Goal: Information Seeking & Learning: Learn about a topic

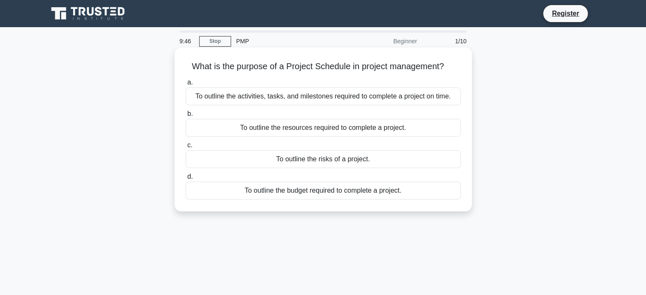
click at [278, 93] on div "To outline the activities, tasks, and milestones required to complete a project…" at bounding box center [323, 96] width 275 height 18
click at [186, 85] on input "a. To outline the activities, tasks, and milestones required to complete a proj…" at bounding box center [186, 83] width 0 height 6
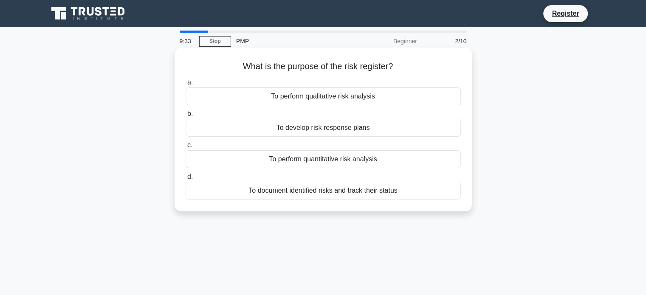
click at [304, 193] on div "To document identified risks and track their status" at bounding box center [323, 191] width 275 height 18
click at [186, 180] on input "d. To document identified risks and track their status" at bounding box center [186, 177] width 0 height 6
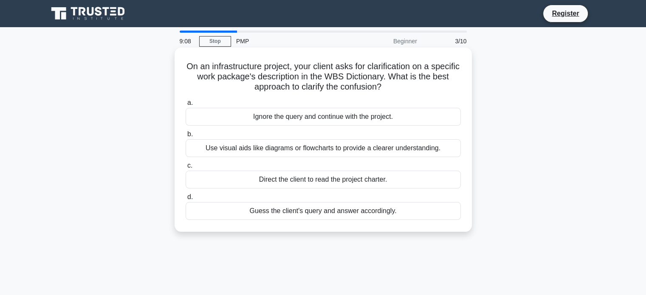
click at [324, 179] on div "Direct the client to read the project charter." at bounding box center [323, 180] width 275 height 18
click at [186, 169] on input "c. Direct the client to read the project charter." at bounding box center [186, 166] width 0 height 6
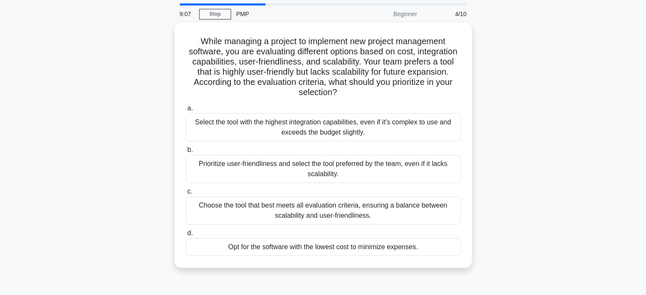
scroll to position [28, 0]
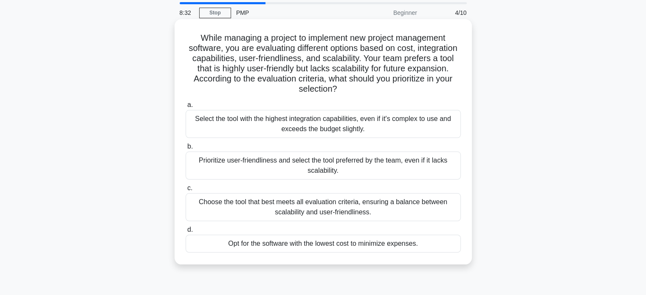
click at [256, 210] on div "Choose the tool that best meets all evaluation criteria, ensuring a balance bet…" at bounding box center [323, 207] width 275 height 28
click at [186, 191] on input "c. Choose the tool that best meets all evaluation criteria, ensuring a balance …" at bounding box center [186, 189] width 0 height 6
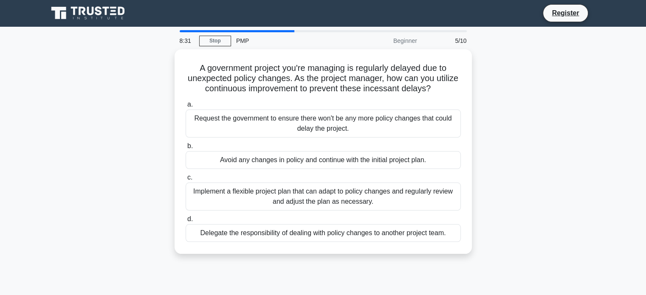
scroll to position [0, 0]
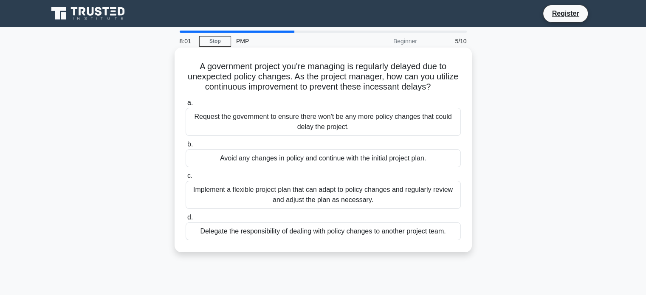
click at [295, 206] on div "Implement a flexible project plan that can adapt to policy changes and regularl…" at bounding box center [323, 195] width 275 height 28
click at [186, 179] on input "c. Implement a flexible project plan that can adapt to policy changes and regul…" at bounding box center [186, 176] width 0 height 6
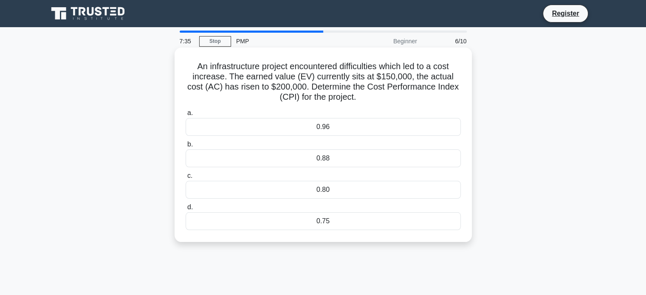
click at [319, 218] on div "0.75" at bounding box center [323, 221] width 275 height 18
click at [186, 210] on input "d. 0.75" at bounding box center [186, 208] width 0 height 6
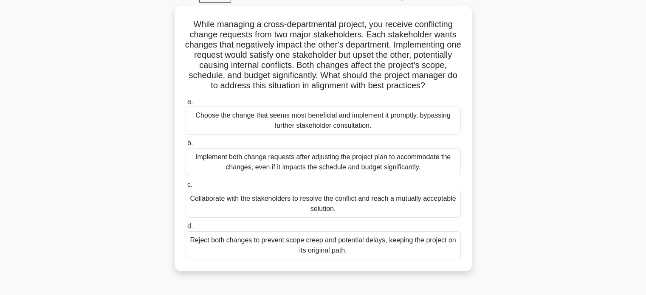
scroll to position [44, 0]
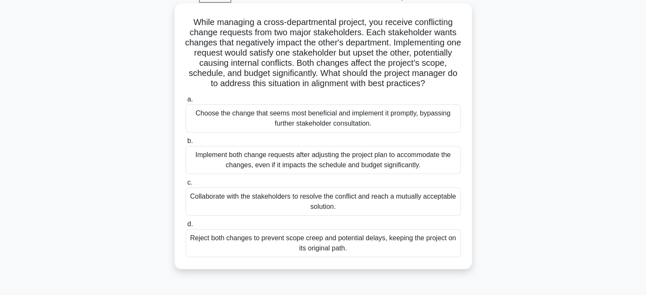
click at [426, 60] on h5 "While managing a cross-departmental project, you receive conflicting change req…" at bounding box center [323, 53] width 277 height 72
click at [290, 204] on div "Collaborate with the stakeholders to resolve the conflict and reach a mutually …" at bounding box center [323, 202] width 275 height 28
click at [186, 186] on input "c. Collaborate with the stakeholders to resolve the conflict and reach a mutual…" at bounding box center [186, 183] width 0 height 6
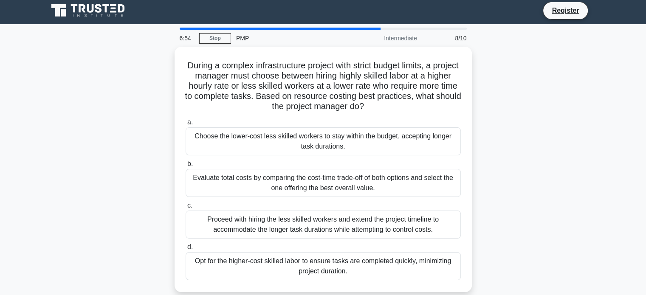
scroll to position [0, 0]
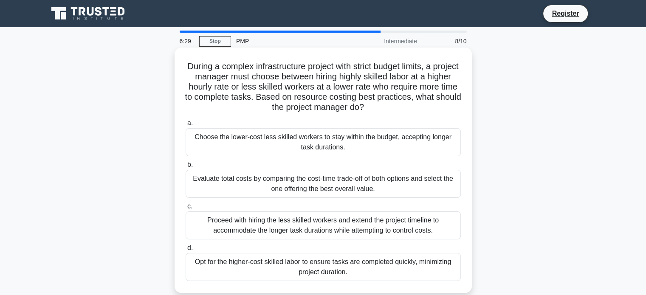
click at [272, 187] on div "Evaluate total costs by comparing the cost-time trade-off of both options and s…" at bounding box center [323, 184] width 275 height 28
click at [186, 168] on input "b. Evaluate total costs by comparing the cost-time trade-off of both options an…" at bounding box center [186, 165] width 0 height 6
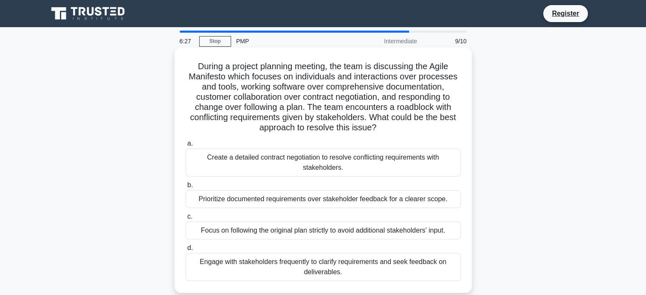
click at [277, 202] on div "Prioritize documented requirements over stakeholder feedback for a clearer scop…" at bounding box center [323, 199] width 275 height 18
click at [186, 188] on input "b. Prioritize documented requirements over stakeholder feedback for a clearer s…" at bounding box center [186, 186] width 0 height 6
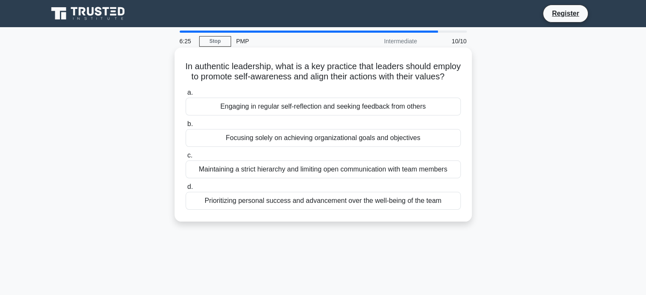
click at [281, 209] on div "Prioritizing personal success and advancement over the well-being of the team" at bounding box center [323, 201] width 275 height 18
click at [186, 190] on input "d. Prioritizing personal success and advancement over the well-being of the team" at bounding box center [186, 187] width 0 height 6
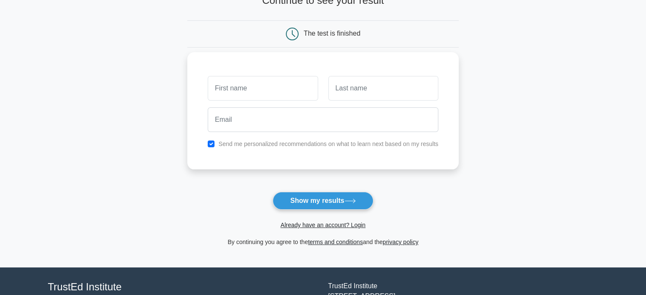
scroll to position [66, 0]
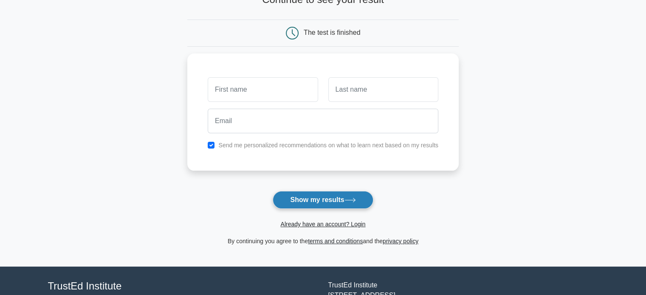
click at [341, 202] on button "Show my results" at bounding box center [323, 200] width 100 height 18
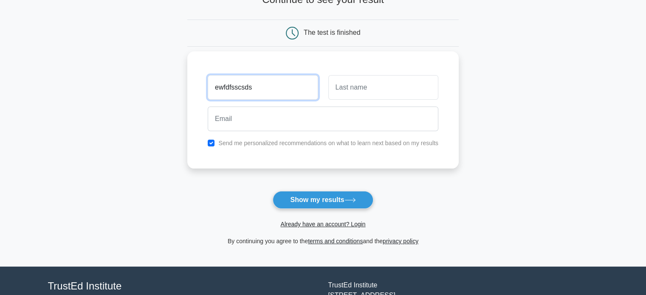
type input "ewfdfsscsds"
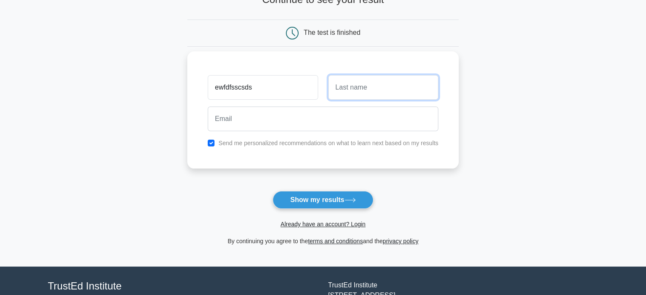
drag, startPoint x: 353, startPoint y: 84, endPoint x: 346, endPoint y: 84, distance: 7.6
drag, startPoint x: 346, startPoint y: 84, endPoint x: 333, endPoint y: 84, distance: 12.3
click at [333, 84] on input "text" at bounding box center [383, 87] width 110 height 25
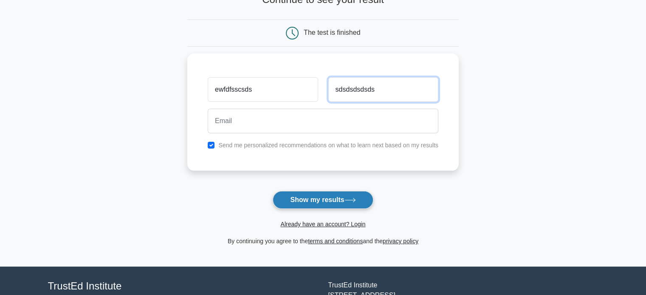
type input "sdsdsdsdsds"
click at [312, 195] on button "Show my results" at bounding box center [323, 200] width 100 height 18
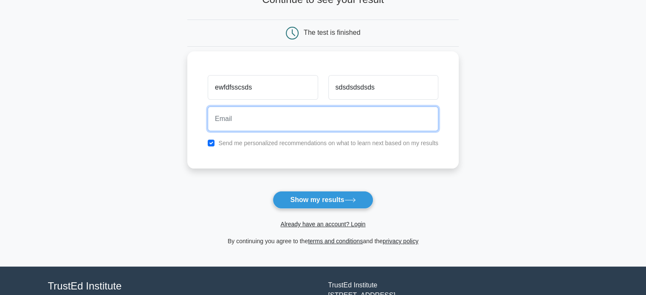
click at [275, 121] on input "email" at bounding box center [323, 119] width 231 height 25
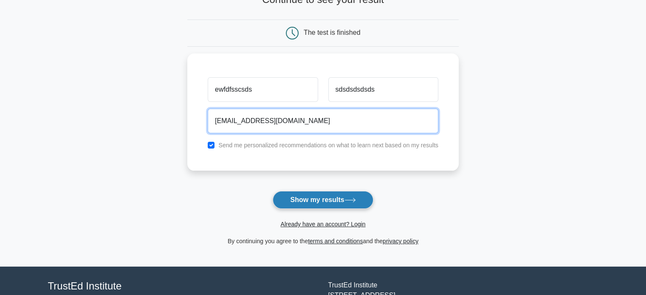
type input "abcd@gmail.com"
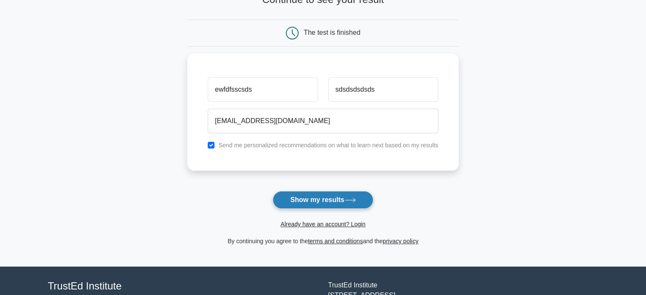
click at [290, 201] on button "Show my results" at bounding box center [323, 200] width 100 height 18
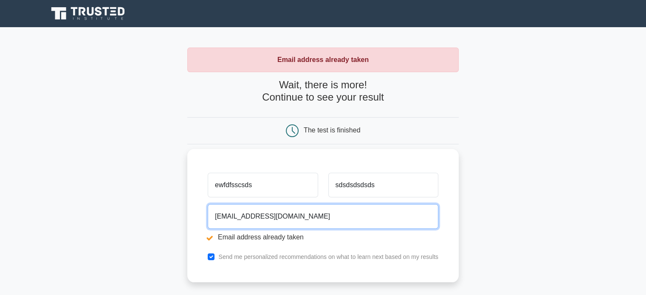
click at [218, 216] on input "[EMAIL_ADDRESS][DOMAIN_NAME]" at bounding box center [323, 216] width 231 height 25
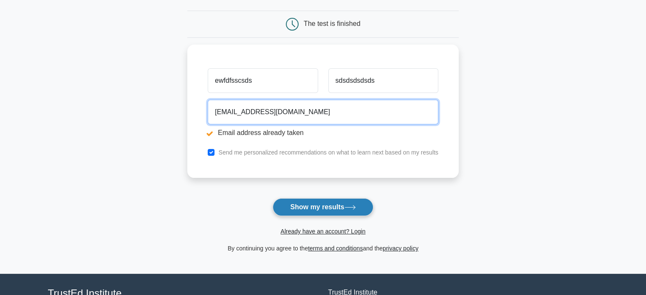
scroll to position [107, 0]
type input "Rockyabcd@gmail.com"
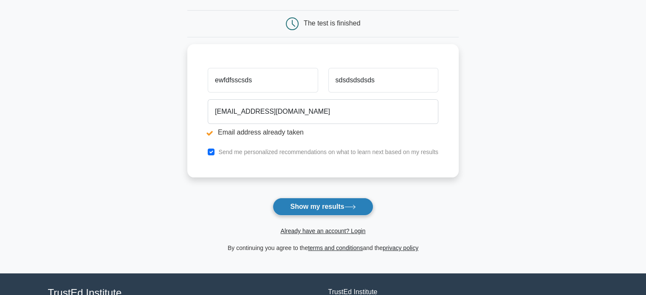
click at [319, 200] on button "Show my results" at bounding box center [323, 207] width 100 height 18
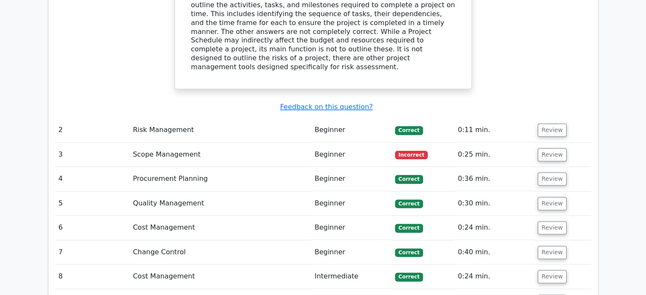
scroll to position [1007, 0]
